Goal: Transaction & Acquisition: Subscribe to service/newsletter

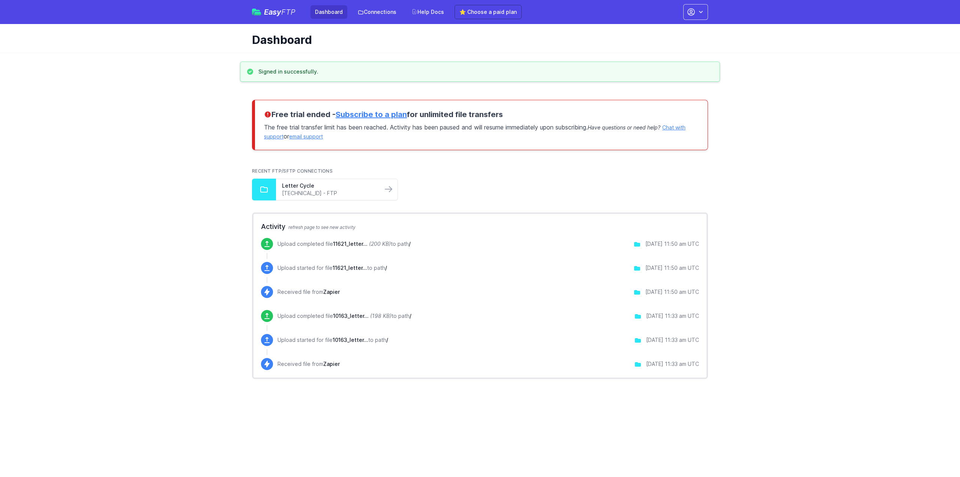
click at [361, 113] on link "Subscribe to a plan" at bounding box center [371, 114] width 71 height 9
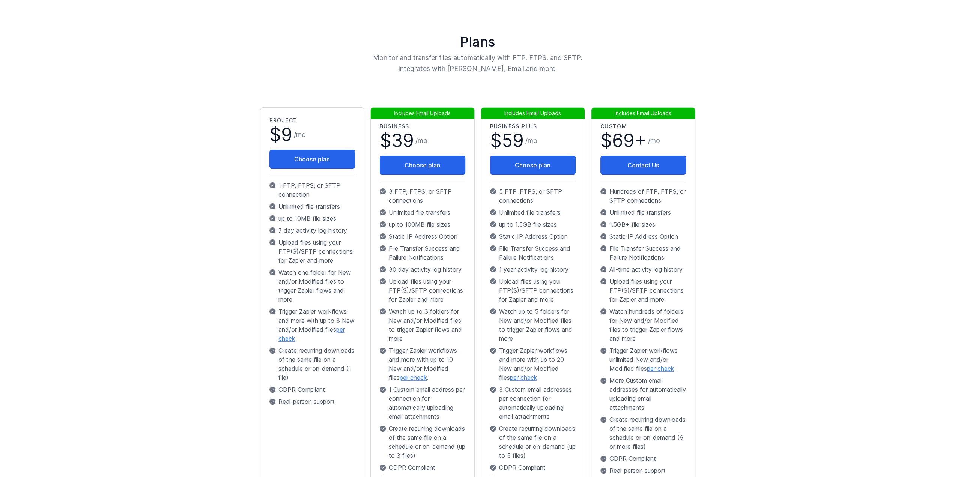
scroll to position [75, 0]
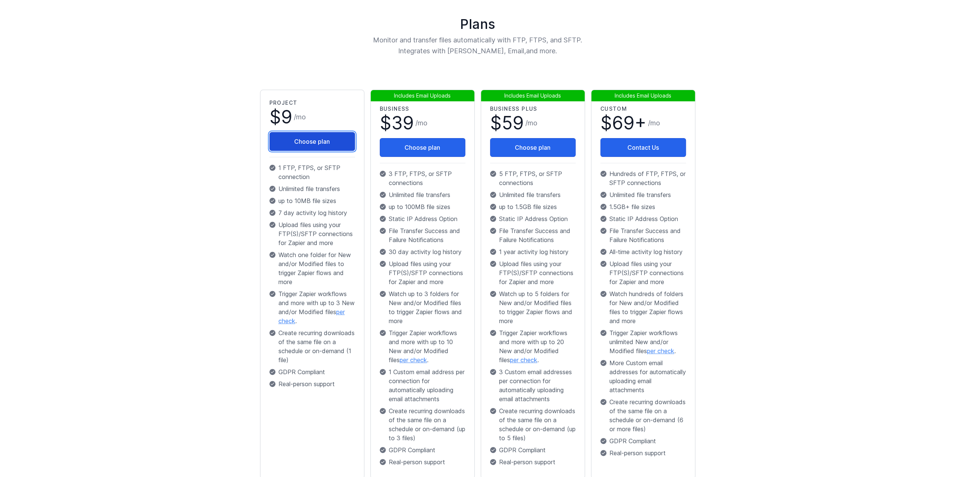
click at [308, 146] on button "Choose plan" at bounding box center [312, 141] width 86 height 19
click at [422, 147] on button "Choose plan" at bounding box center [423, 147] width 86 height 19
click at [324, 143] on button "Choose plan" at bounding box center [312, 141] width 86 height 19
